Goal: Understand site structure: Understand site structure

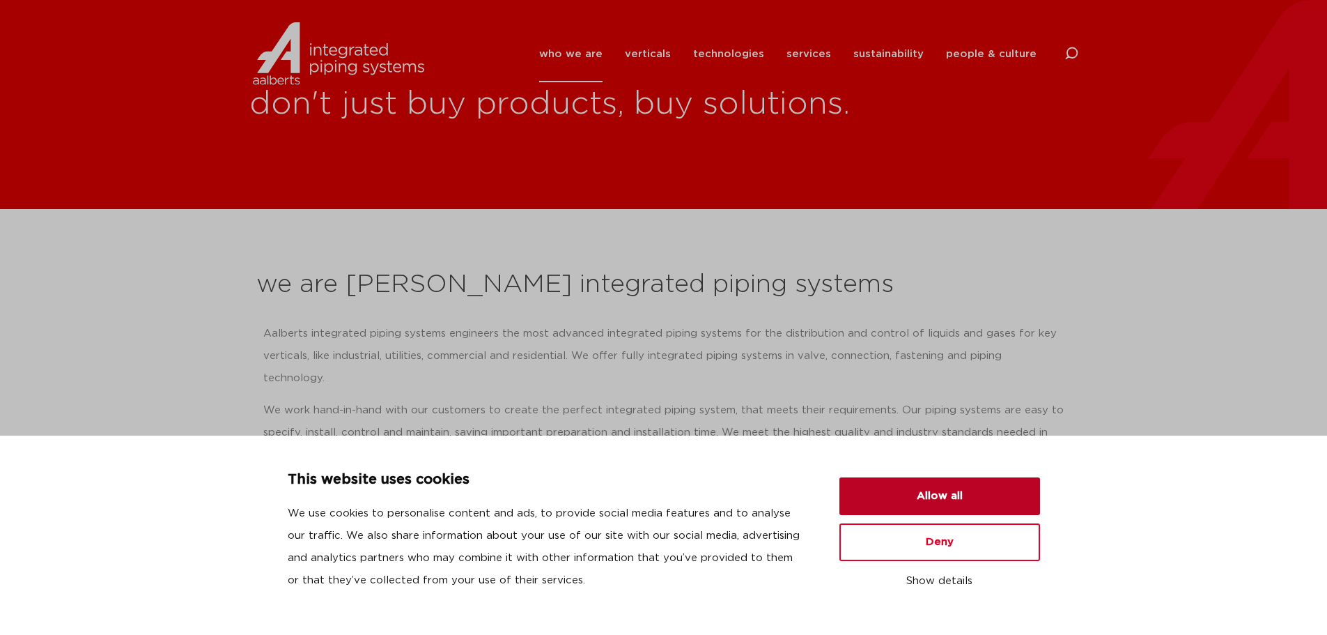
click at [1001, 501] on button "Allow all" at bounding box center [939, 496] width 201 height 38
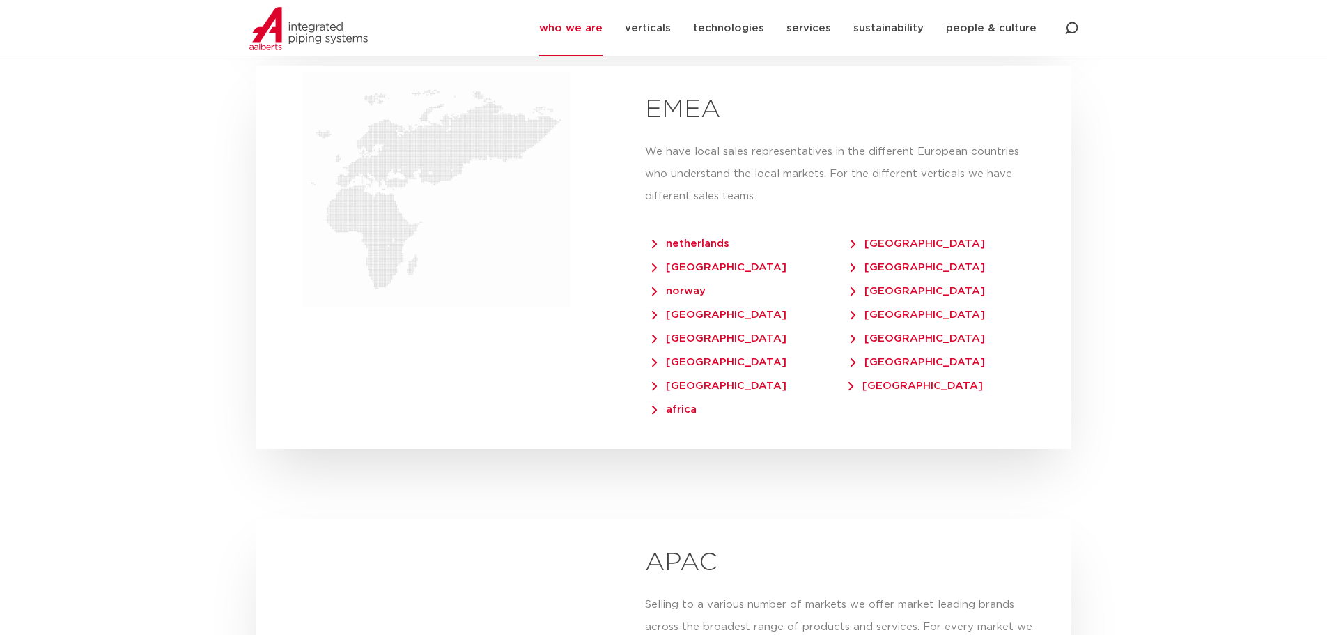
scroll to position [2925, 0]
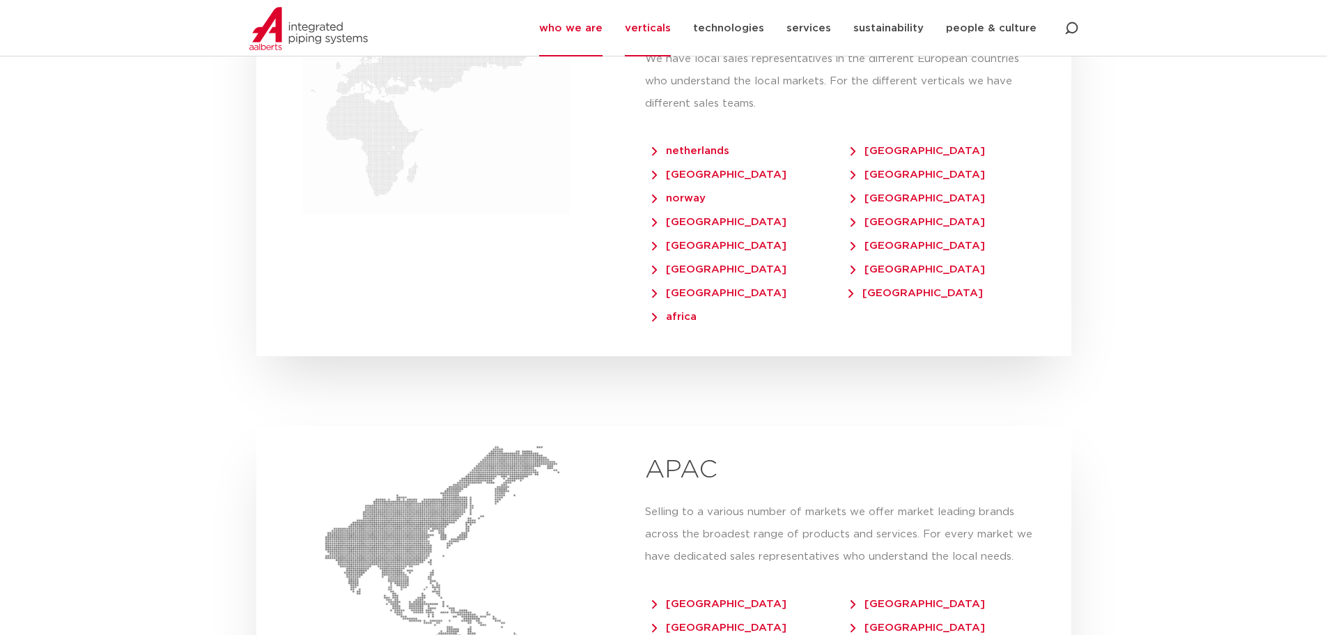
click at [662, 40] on link "verticals" at bounding box center [648, 28] width 46 height 56
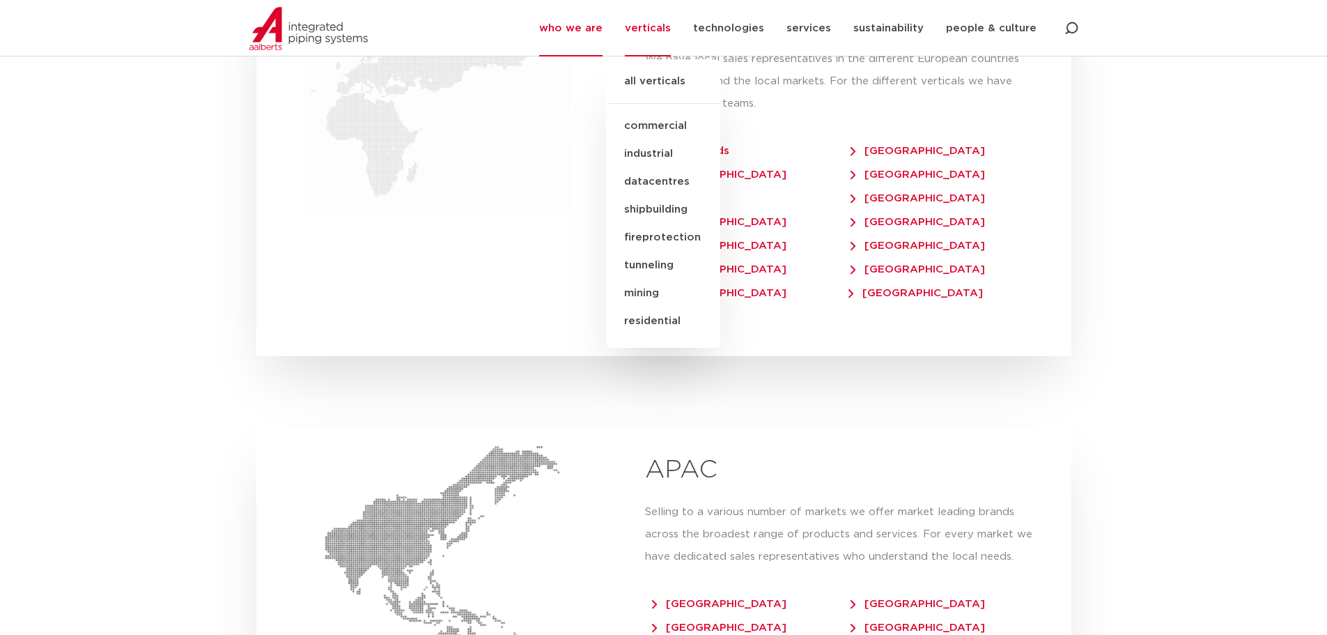
click at [676, 155] on link "industrial" at bounding box center [663, 154] width 114 height 28
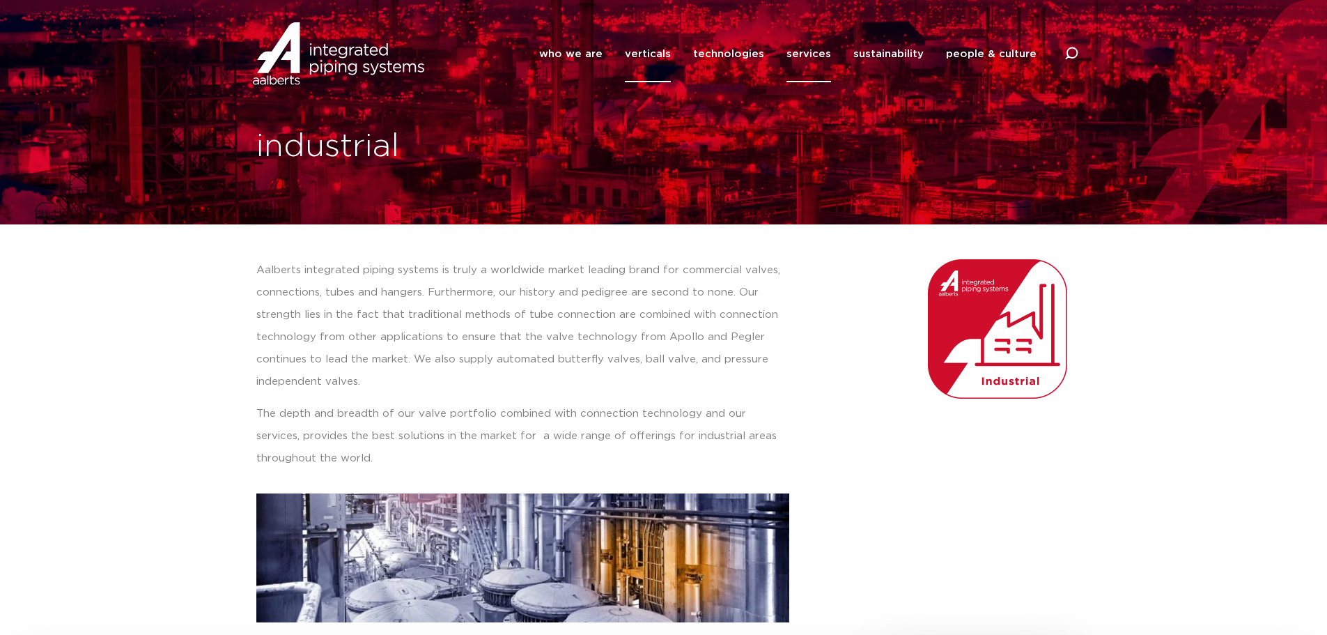
click at [812, 56] on link "services" at bounding box center [808, 54] width 45 height 56
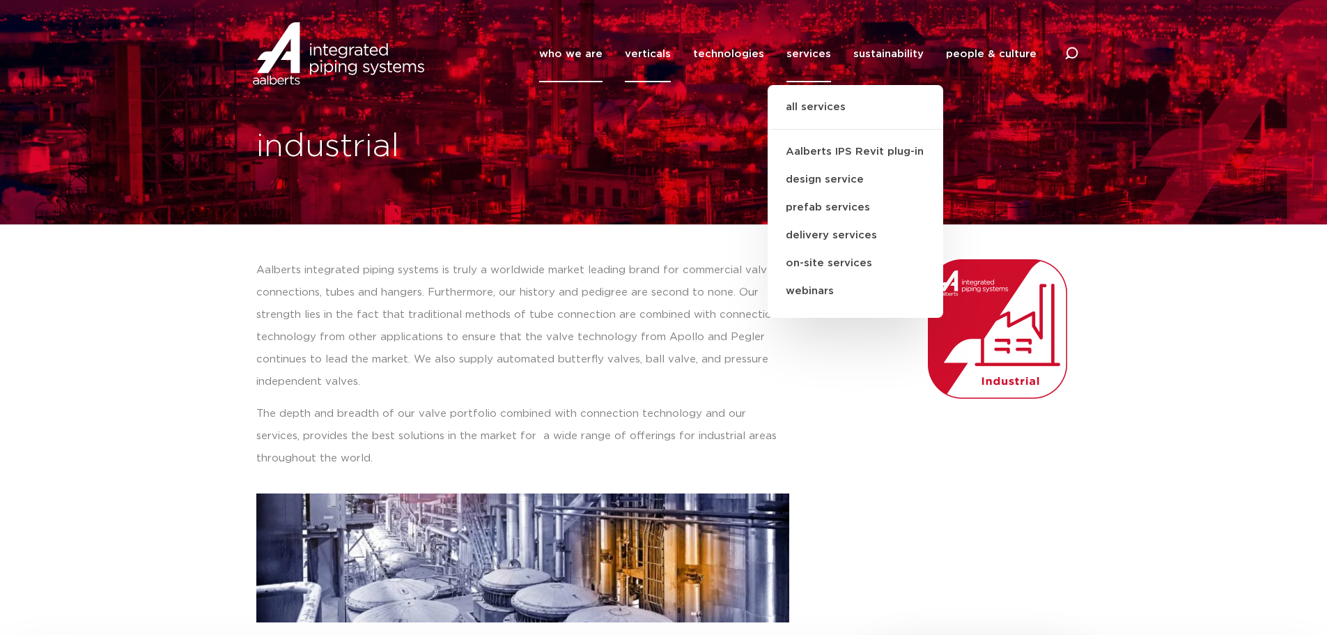
click at [571, 52] on link "who we are" at bounding box center [570, 54] width 63 height 56
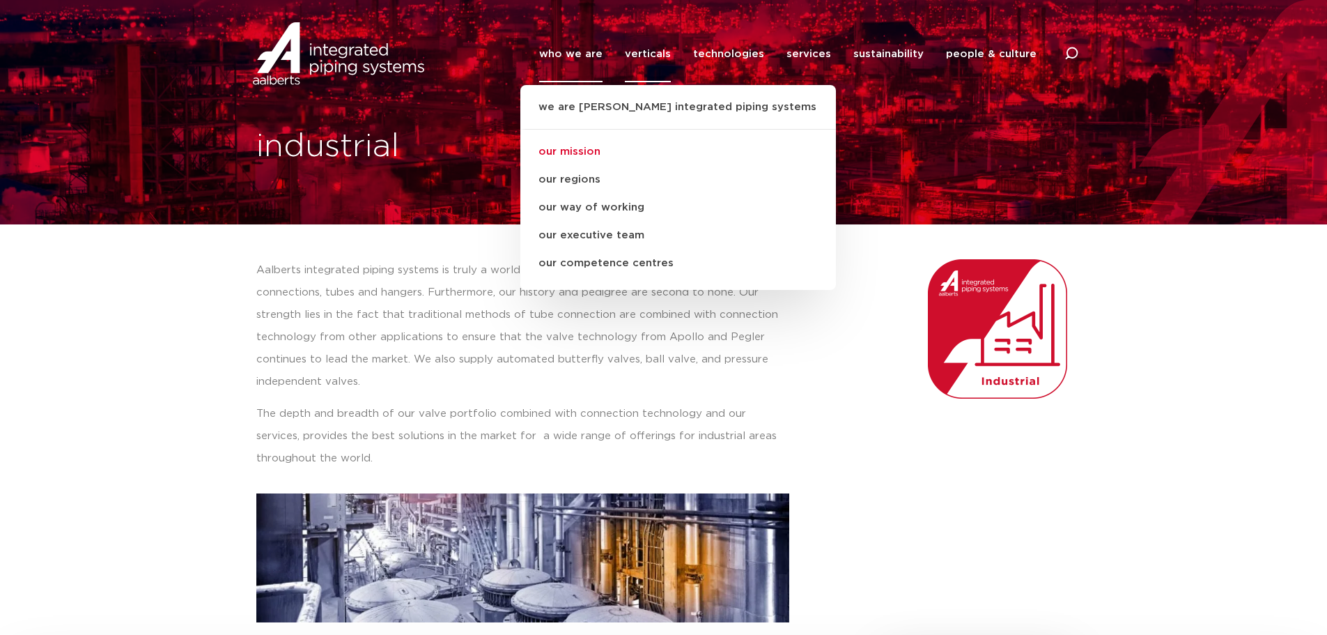
click at [606, 157] on link "our mission" at bounding box center [678, 152] width 316 height 28
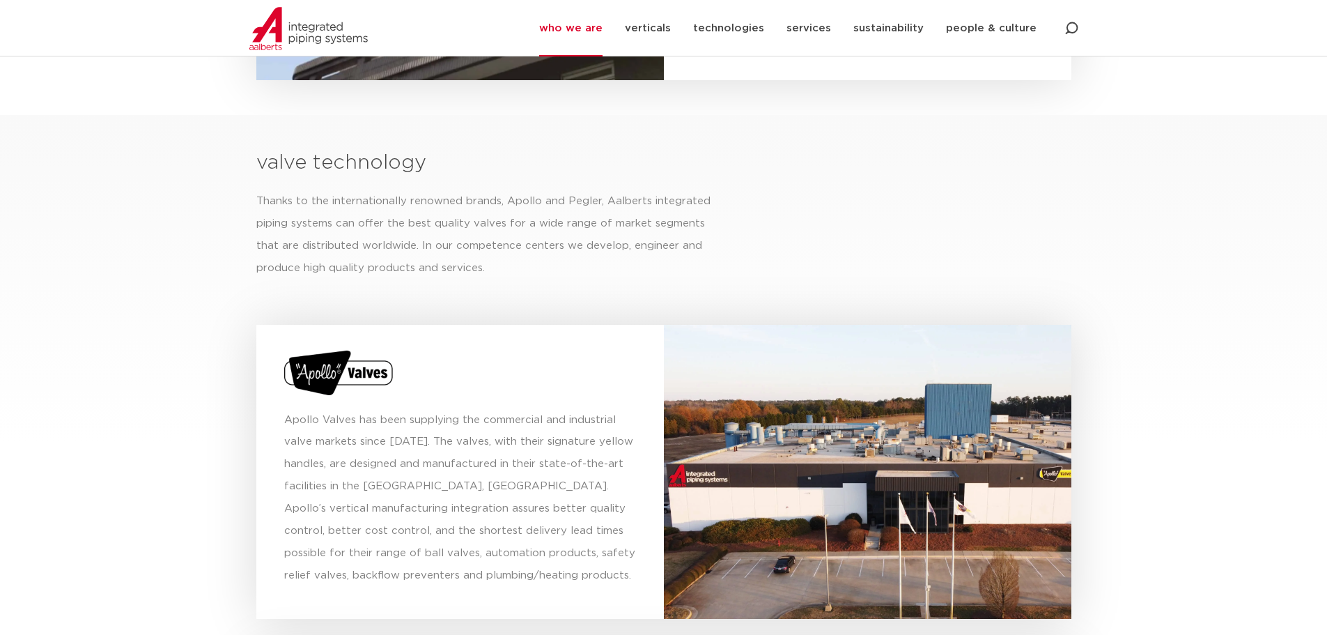
scroll to position [4130, 0]
